Goal: Book appointment/travel/reservation

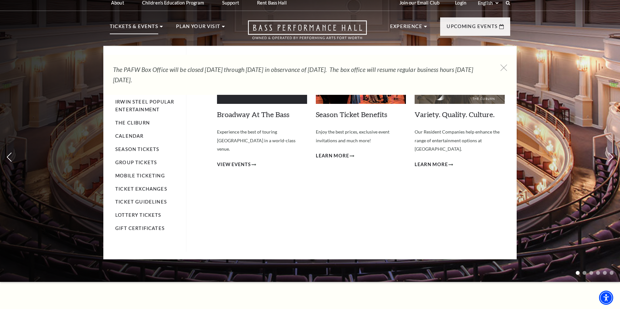
scroll to position [7, 0]
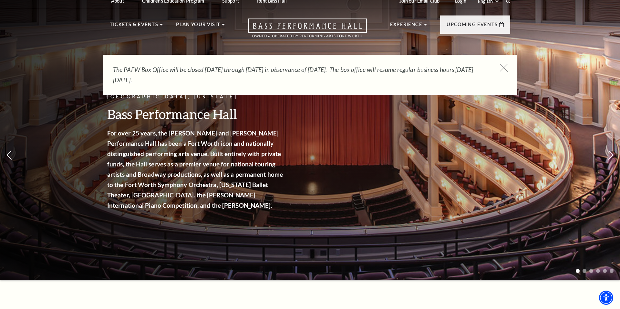
click at [505, 67] on icon at bounding box center [504, 68] width 8 height 8
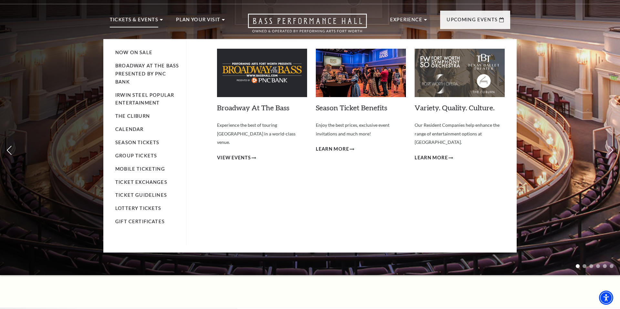
scroll to position [14, 0]
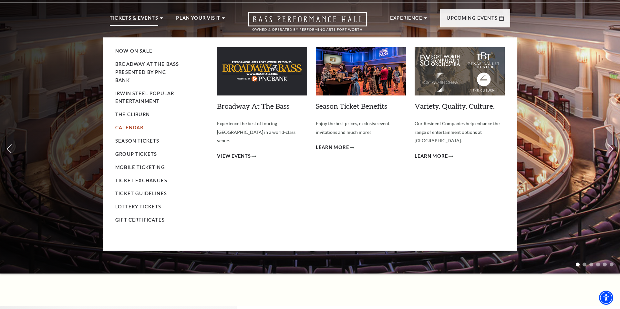
click at [130, 127] on link "Calendar" at bounding box center [129, 127] width 28 height 5
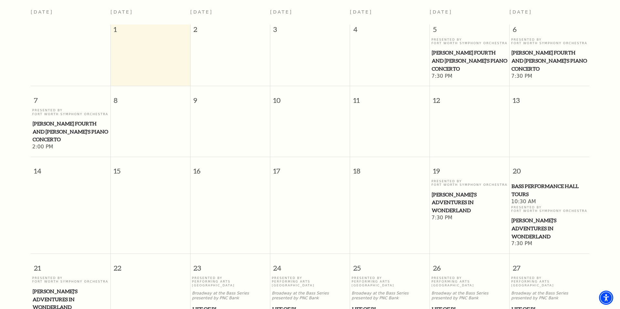
scroll to position [177, 0]
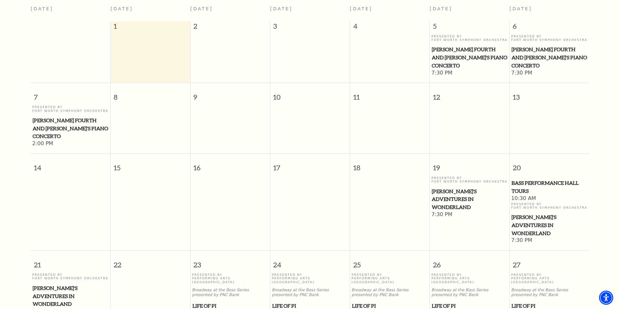
click at [444, 188] on span "[PERSON_NAME]'s Adventures in Wonderland" at bounding box center [470, 200] width 76 height 24
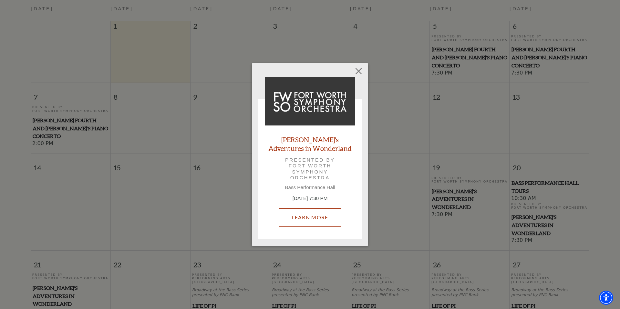
click at [308, 219] on link "Learn More" at bounding box center [310, 218] width 63 height 18
click at [314, 217] on link "Learn More" at bounding box center [310, 218] width 63 height 18
